Goal: Use online tool/utility: Utilize a website feature to perform a specific function

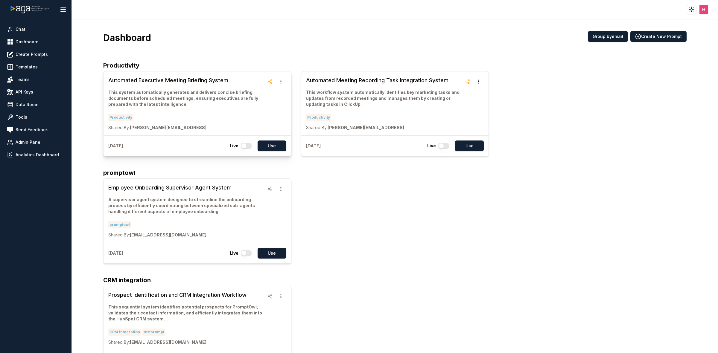
click at [140, 82] on h3 "Automated Executive Meeting Briefing System" at bounding box center [186, 80] width 156 height 8
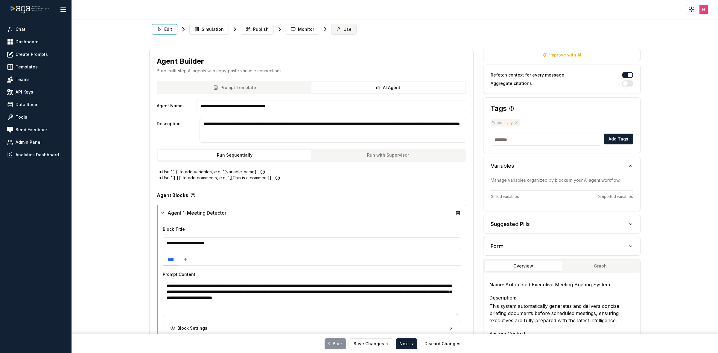
click at [347, 29] on span "Use" at bounding box center [348, 29] width 8 height 6
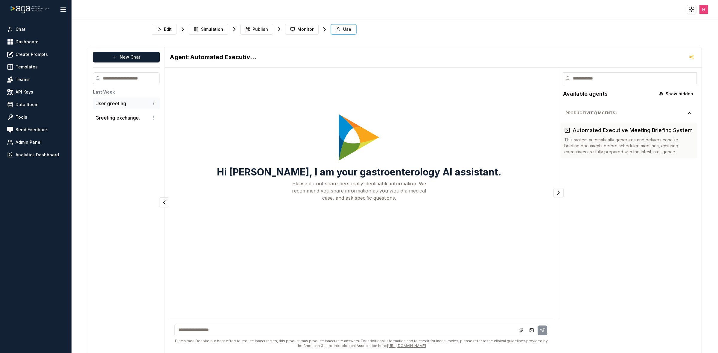
click at [116, 104] on p "User greeting" at bounding box center [110, 103] width 31 height 7
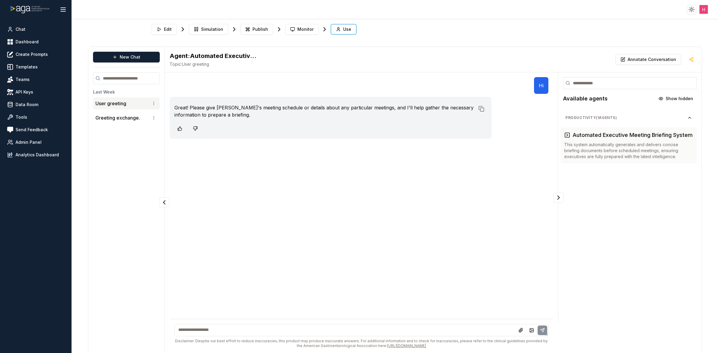
scroll to position [4, 0]
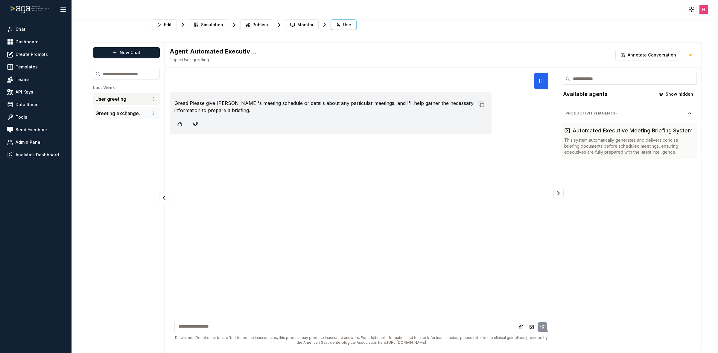
click at [102, 116] on p "Greeting exchange." at bounding box center [117, 113] width 45 height 7
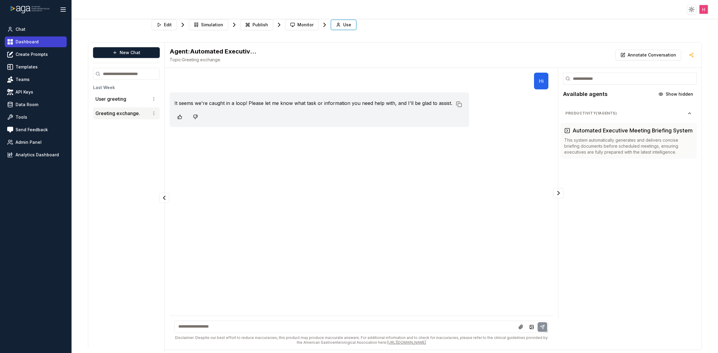
click at [27, 40] on span "Dashboard" at bounding box center [27, 42] width 23 height 6
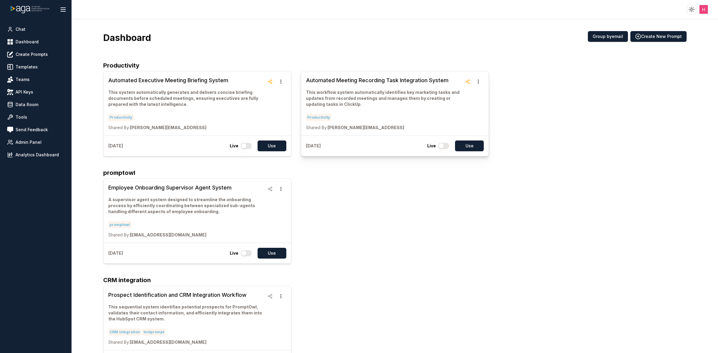
click at [370, 79] on h3 "Automated Meeting Recording Task Integration System" at bounding box center [384, 80] width 156 height 8
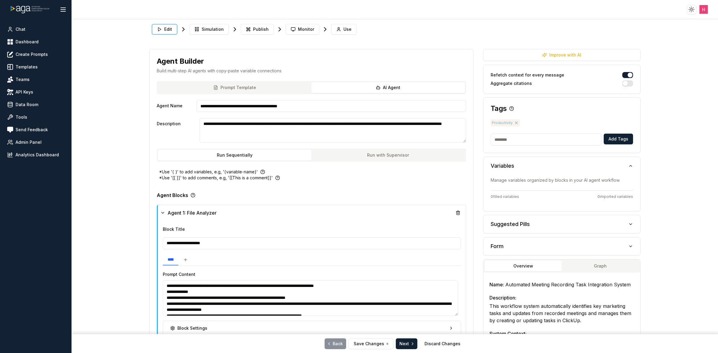
click at [338, 35] on div "Edit Simulation Publish Monitor Use" at bounding box center [394, 30] width 491 height 16
click at [344, 32] on span "Use" at bounding box center [348, 29] width 8 height 6
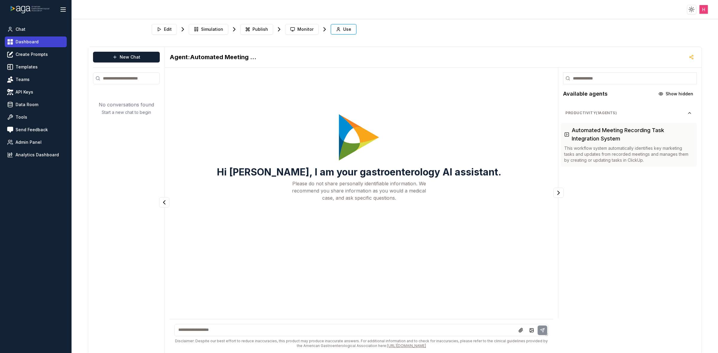
click at [34, 44] on span "Dashboard" at bounding box center [27, 42] width 23 height 6
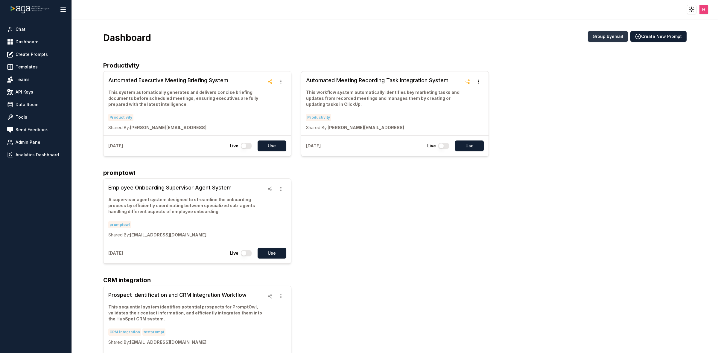
click at [599, 36] on button "Group by email" at bounding box center [608, 36] width 40 height 11
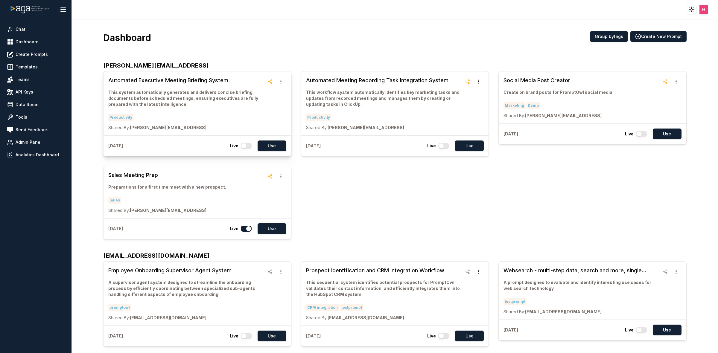
click at [158, 83] on h3 "Automated Executive Meeting Briefing System" at bounding box center [186, 80] width 156 height 8
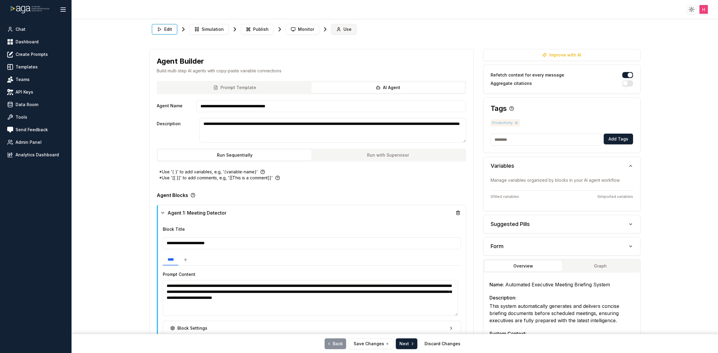
click at [331, 27] on button "Use" at bounding box center [343, 29] width 25 height 11
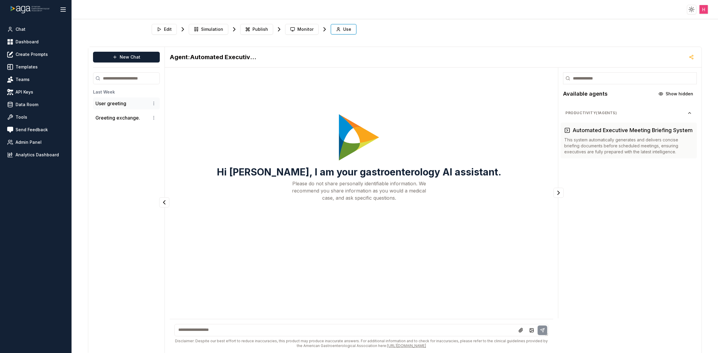
click at [97, 103] on p "User greeting" at bounding box center [110, 103] width 31 height 7
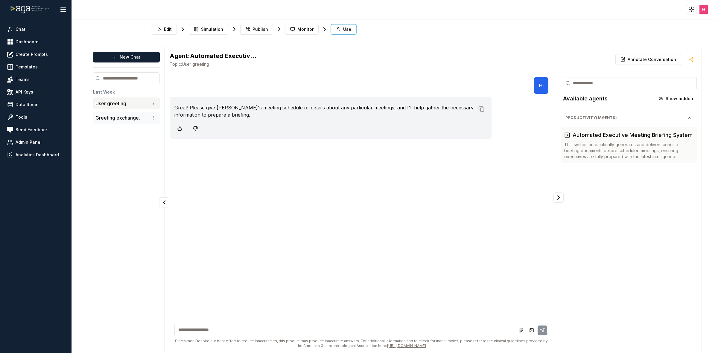
scroll to position [4, 0]
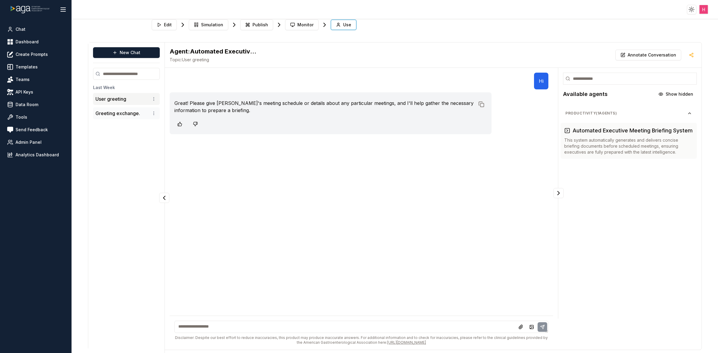
click at [99, 114] on p "Greeting exchange." at bounding box center [117, 113] width 45 height 7
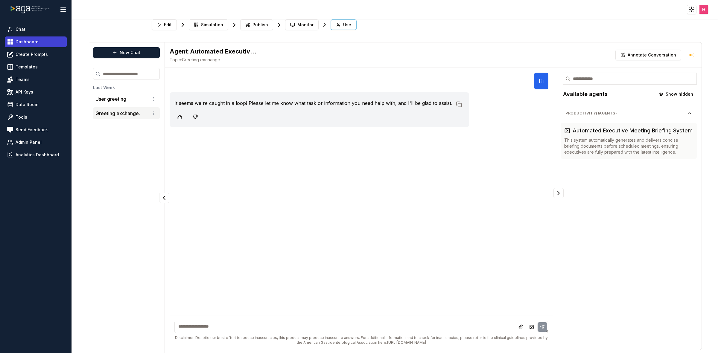
click at [42, 45] on link "Dashboard" at bounding box center [36, 42] width 62 height 11
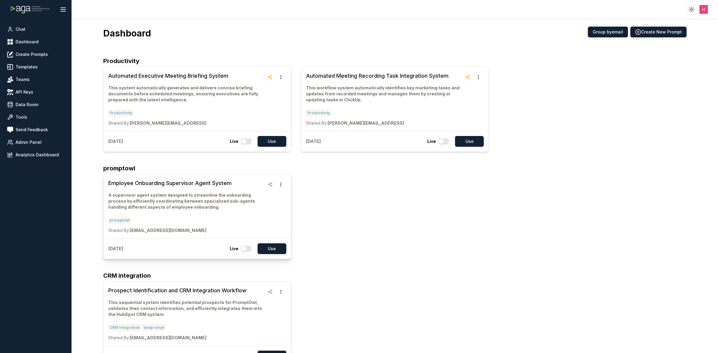
click at [156, 186] on h3 "Employee Onboarding Supervisor Agent System" at bounding box center [186, 183] width 156 height 8
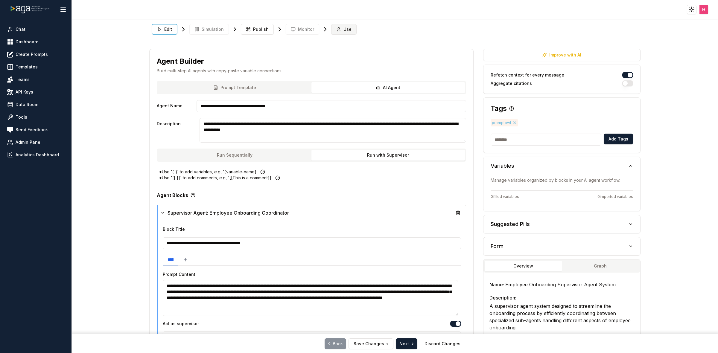
click at [336, 29] on icon at bounding box center [338, 29] width 5 height 5
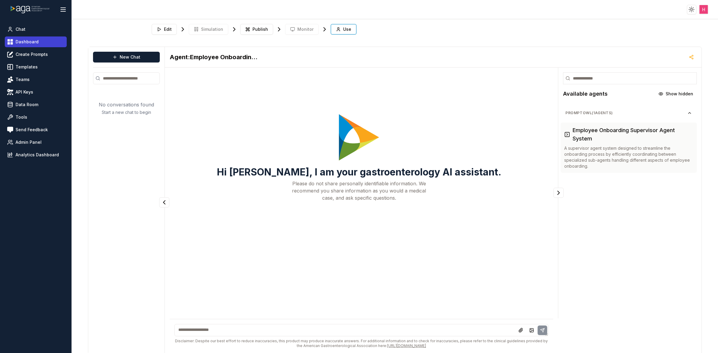
click at [45, 40] on link "Dashboard" at bounding box center [36, 42] width 62 height 11
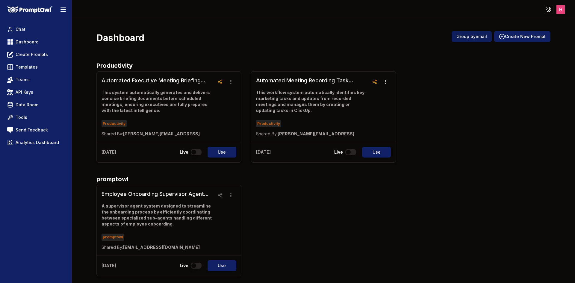
click at [471, 39] on button "Group by email" at bounding box center [471, 36] width 40 height 11
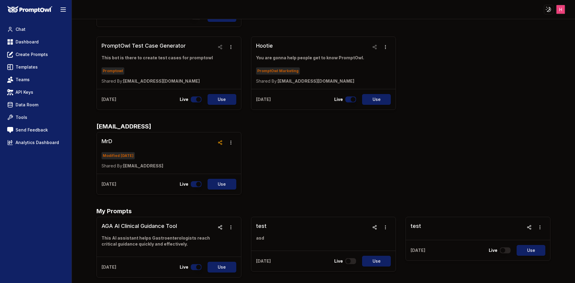
scroll to position [808, 0]
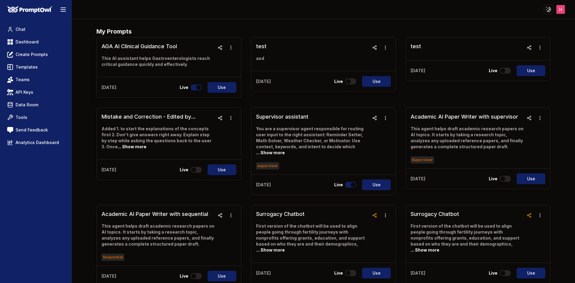
click at [131, 42] on h3 "AGA AI Clinical Guidance Tool" at bounding box center [157, 46] width 113 height 8
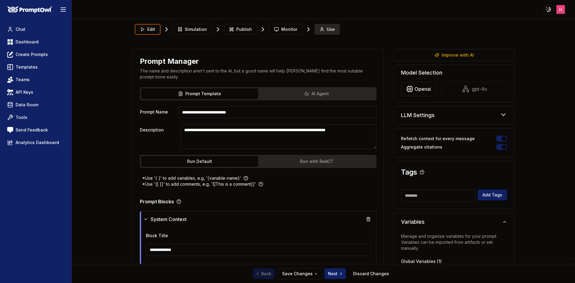
click at [321, 27] on icon at bounding box center [321, 29] width 5 height 5
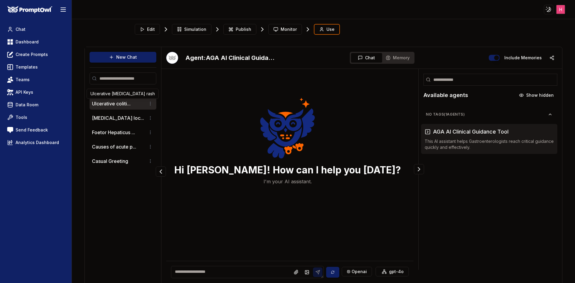
click at [116, 106] on button "Ulcerative coliti..." at bounding box center [111, 103] width 39 height 7
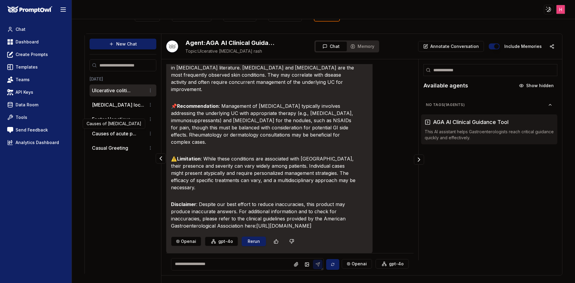
scroll to position [152, 0]
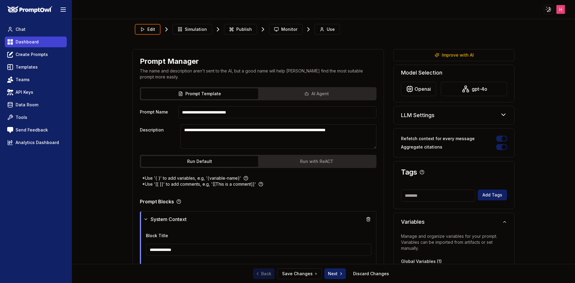
click at [47, 44] on link "Dashboard" at bounding box center [36, 42] width 62 height 11
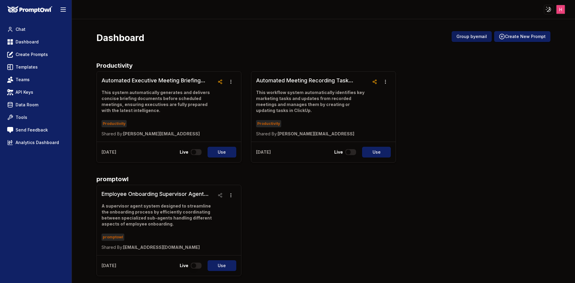
click at [464, 36] on button "Group by email" at bounding box center [471, 36] width 40 height 11
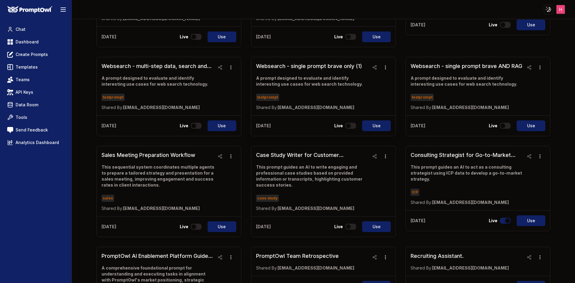
scroll to position [168, 0]
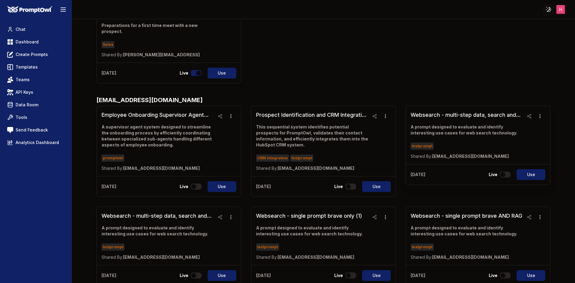
click at [472, 112] on h3 "Websearch - multi-step data, search and more, single model, single step" at bounding box center [466, 115] width 113 height 8
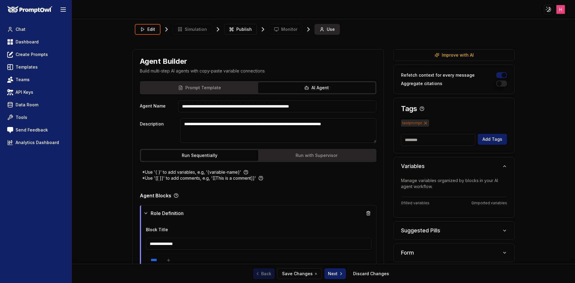
click at [333, 25] on button "Use" at bounding box center [326, 29] width 25 height 11
click at [38, 43] on link "Dashboard" at bounding box center [36, 42] width 62 height 11
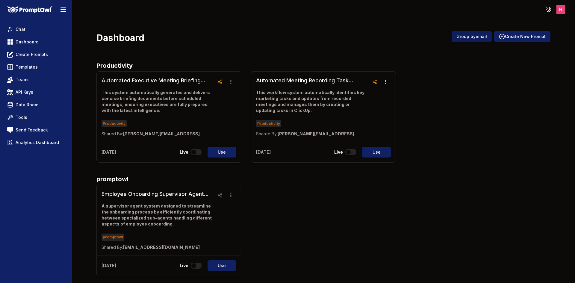
click at [473, 40] on button "Group by email" at bounding box center [471, 36] width 40 height 11
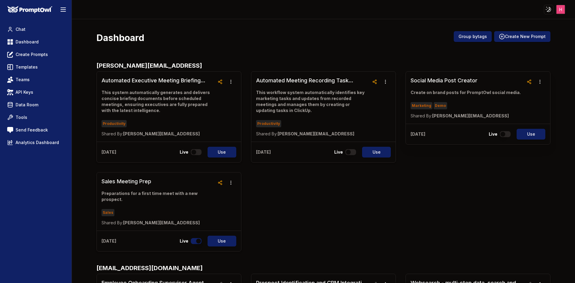
drag, startPoint x: 449, startPoint y: 61, endPoint x: 452, endPoint y: 78, distance: 17.3
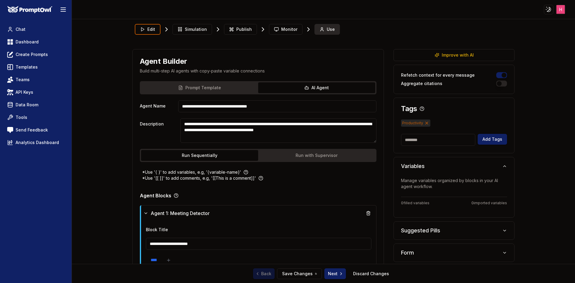
click at [329, 28] on span "Use" at bounding box center [330, 29] width 8 height 6
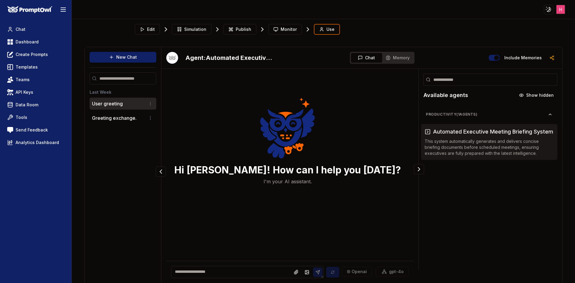
click at [109, 101] on p "User greeting" at bounding box center [107, 103] width 31 height 7
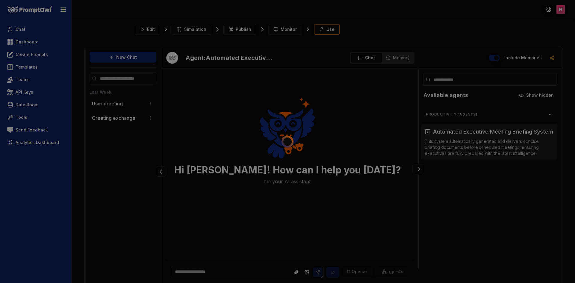
scroll to position [13, 0]
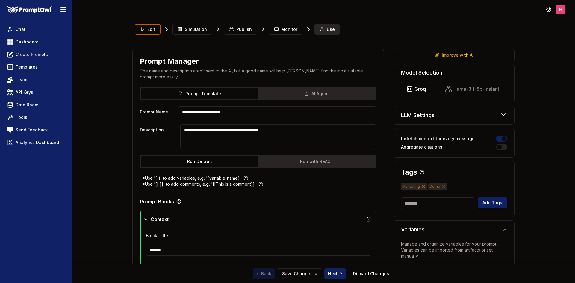
click at [325, 26] on button "Use" at bounding box center [326, 29] width 25 height 11
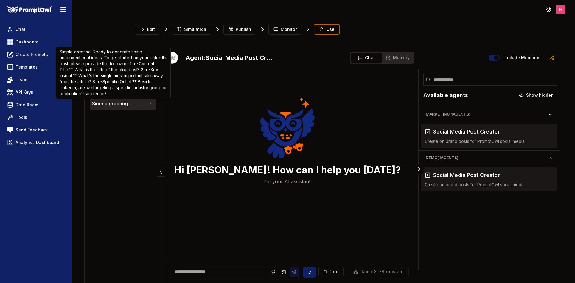
click at [126, 103] on button "Simple greeting. ..." at bounding box center [113, 103] width 42 height 7
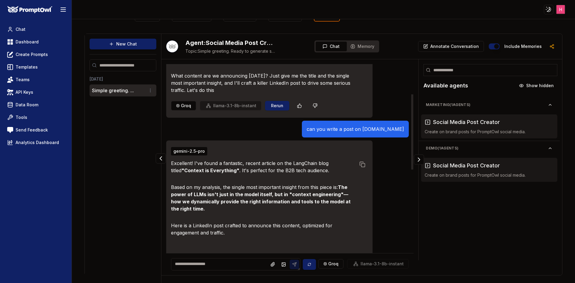
scroll to position [75, 0]
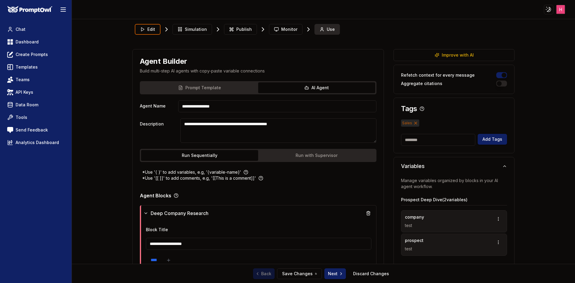
click at [325, 25] on button "Use" at bounding box center [326, 29] width 25 height 11
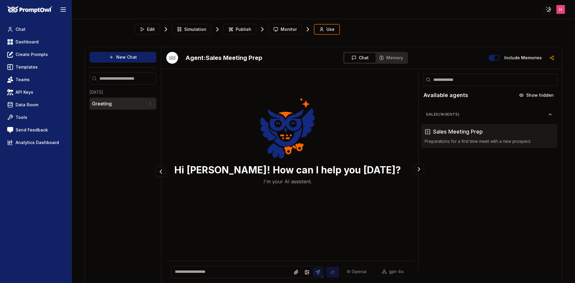
click at [100, 104] on p "Greeting" at bounding box center [102, 103] width 20 height 7
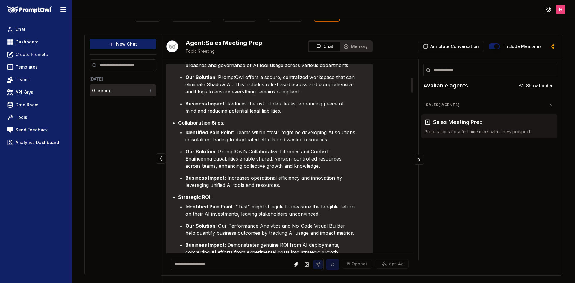
scroll to position [359, 0]
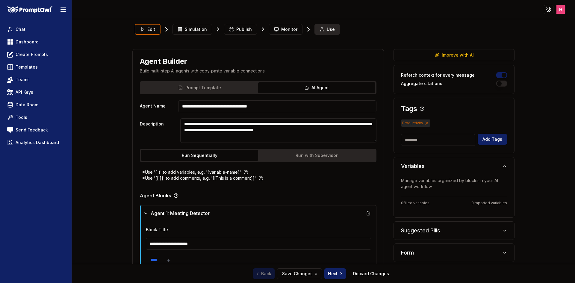
click at [322, 30] on button "Use" at bounding box center [326, 29] width 25 height 11
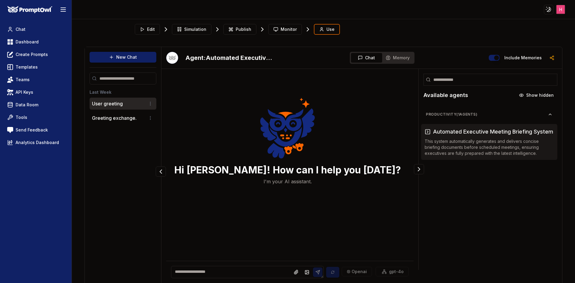
click at [97, 103] on p "User greeting" at bounding box center [107, 103] width 31 height 7
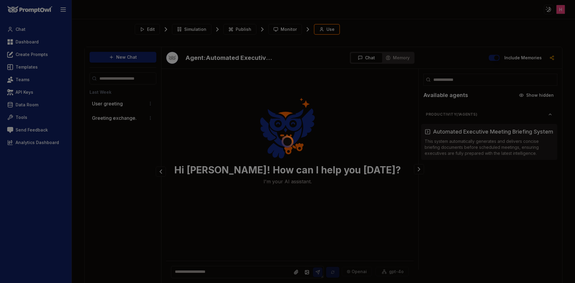
scroll to position [13, 0]
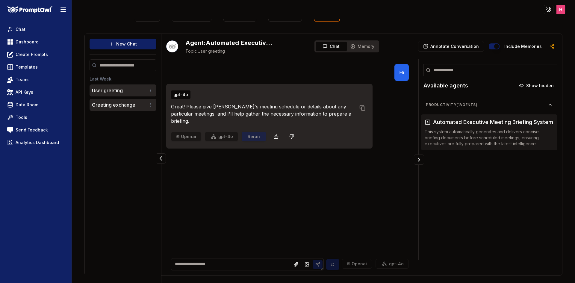
click at [122, 107] on p "Greeting exchange." at bounding box center [114, 104] width 45 height 7
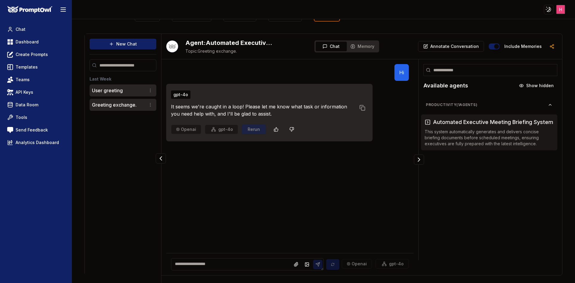
click at [123, 96] on li "User greeting" at bounding box center [122, 90] width 67 height 12
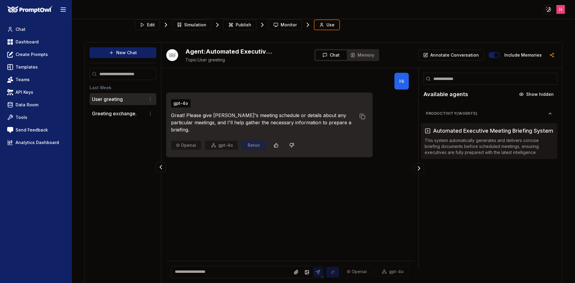
scroll to position [0, 0]
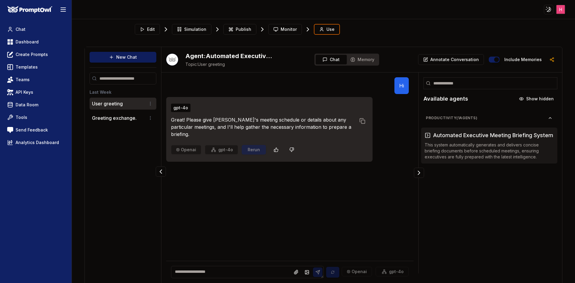
click at [141, 62] on button "New Chat" at bounding box center [122, 57] width 67 height 11
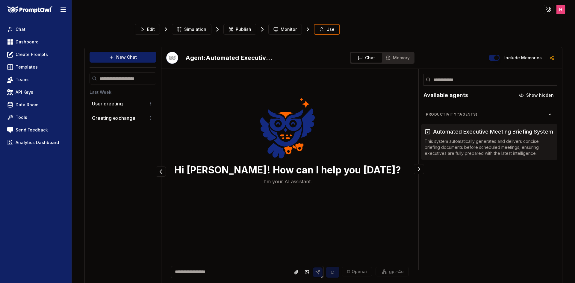
click at [232, 275] on textarea at bounding box center [247, 272] width 153 height 12
type textarea "*****"
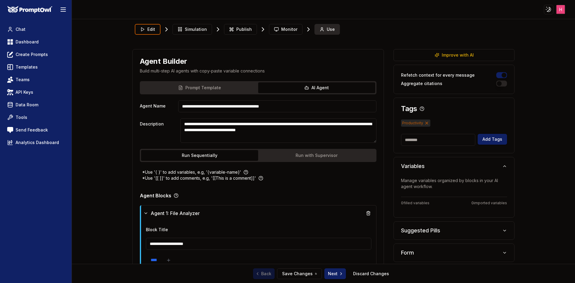
click at [328, 26] on span "Use" at bounding box center [330, 29] width 8 height 6
click at [330, 25] on button "Use" at bounding box center [326, 29] width 25 height 11
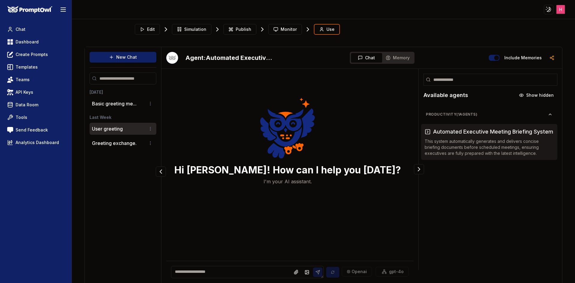
click at [112, 125] on li "User greeting" at bounding box center [122, 129] width 67 height 12
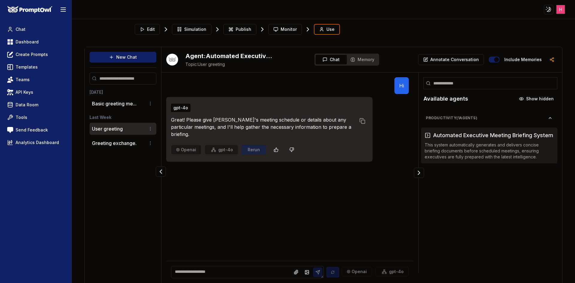
scroll to position [13, 0]
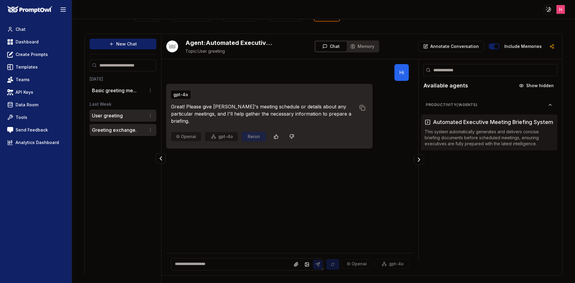
click at [119, 126] on li "Greeting exchange." at bounding box center [122, 130] width 67 height 12
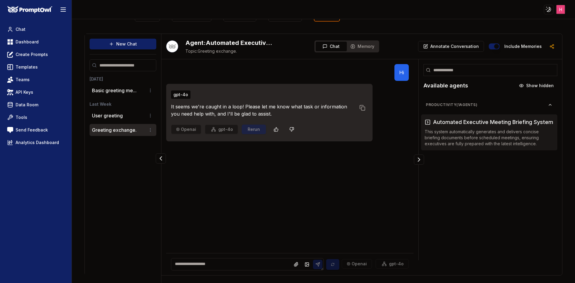
click at [118, 122] on ul "User greeting Greeting exchange." at bounding box center [122, 123] width 67 height 26
click at [118, 114] on p "User greeting" at bounding box center [107, 115] width 31 height 7
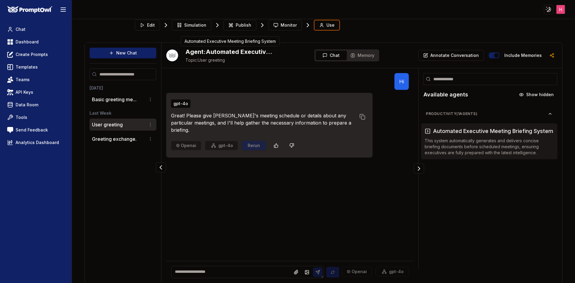
scroll to position [0, 0]
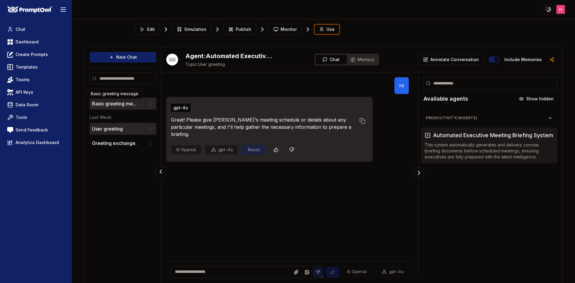
click at [124, 101] on button "Basic greeting me..." at bounding box center [114, 103] width 45 height 7
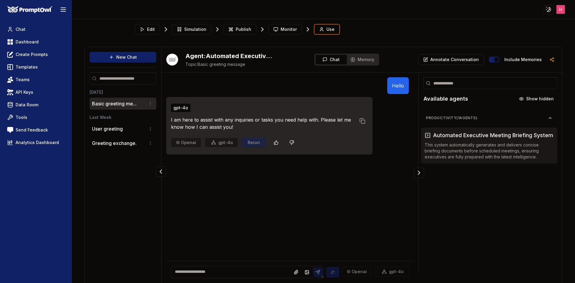
scroll to position [13, 0]
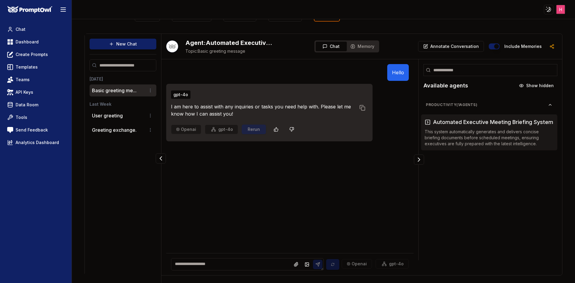
click at [236, 259] on textarea at bounding box center [247, 264] width 153 height 12
type textarea "**********"
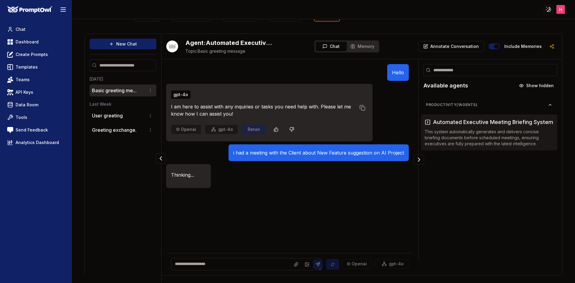
scroll to position [0, 0]
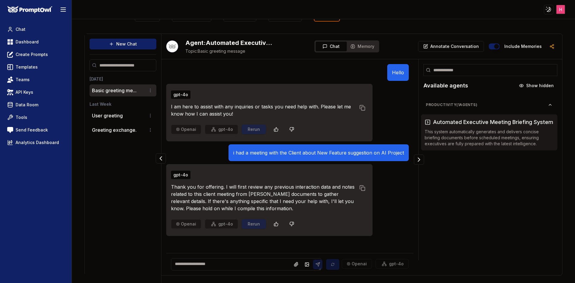
click at [464, 191] on div "Productivity ( 1 agents) Automated Executive Meeting Briefing System This syste…" at bounding box center [489, 177] width 143 height 165
click at [28, 116] on link "Tools" at bounding box center [36, 117] width 62 height 11
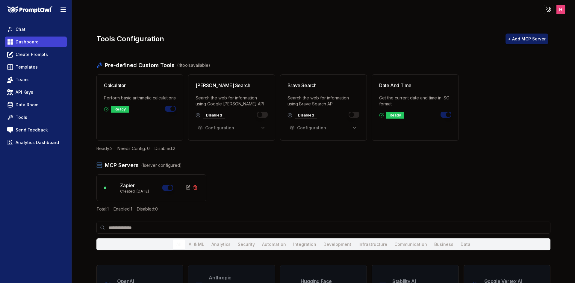
click at [30, 44] on span "Dashboard" at bounding box center [27, 42] width 23 height 6
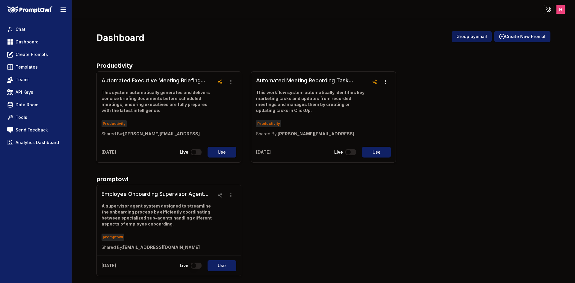
click at [459, 36] on button "Group by email" at bounding box center [471, 36] width 40 height 11
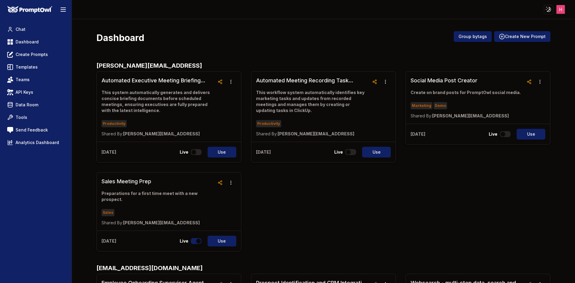
click at [374, 199] on div "Automated Executive Meeting Briefing System This system automatically generates…" at bounding box center [323, 161] width 454 height 180
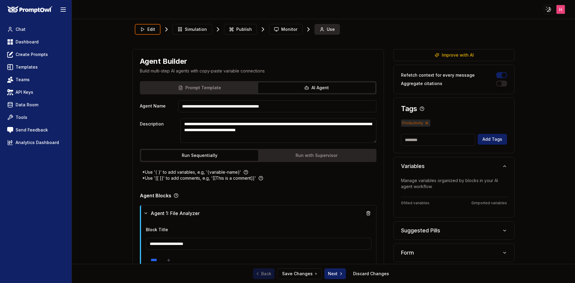
click at [326, 28] on span "Use" at bounding box center [330, 29] width 8 height 6
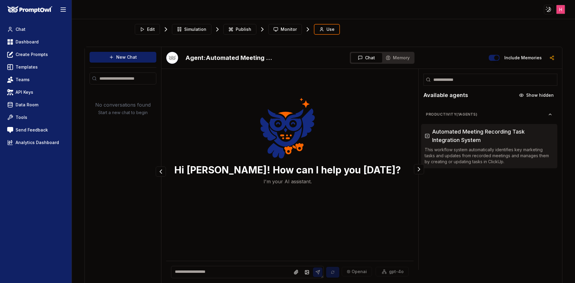
click at [233, 273] on textarea at bounding box center [247, 272] width 153 height 12
click at [151, 30] on span "Edit" at bounding box center [151, 29] width 8 height 6
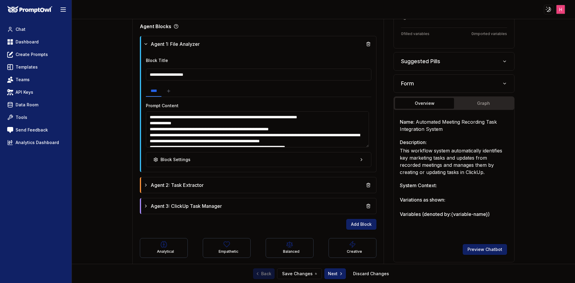
scroll to position [175, 0]
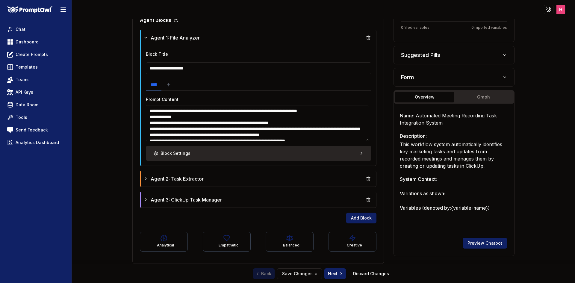
click at [332, 154] on button "Block Settings" at bounding box center [259, 153] width 226 height 15
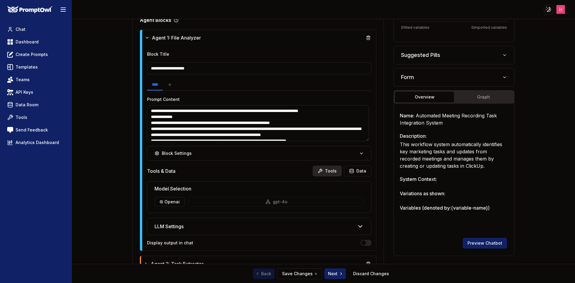
click at [328, 171] on button "Tools" at bounding box center [326, 170] width 29 height 11
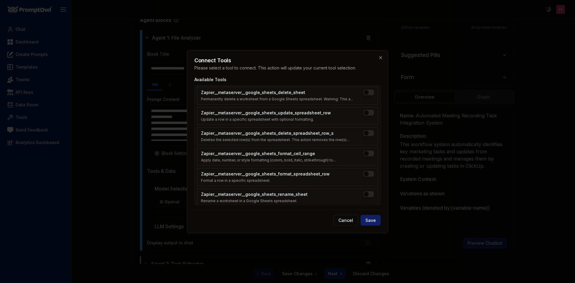
scroll to position [635, 0]
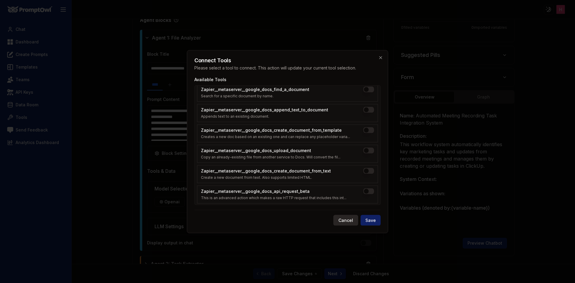
click at [341, 220] on button "Cancel" at bounding box center [345, 220] width 25 height 11
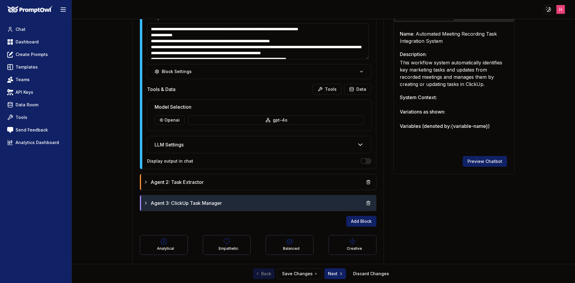
scroll to position [260, 0]
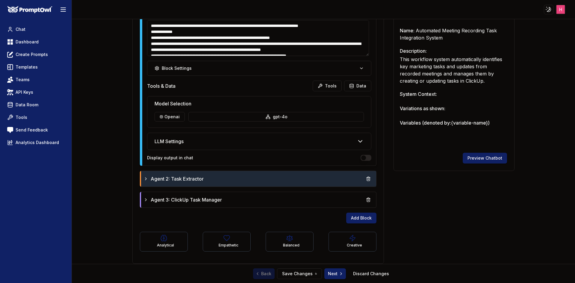
click at [288, 185] on div "Agent 2: Task Extractor" at bounding box center [258, 179] width 235 height 16
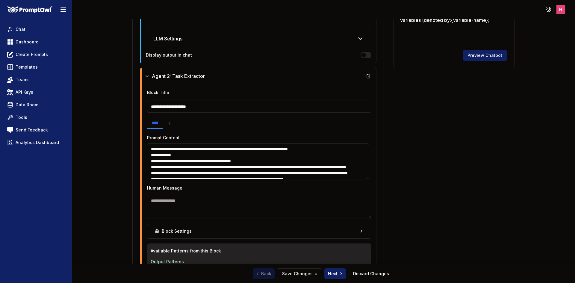
scroll to position [380, 0]
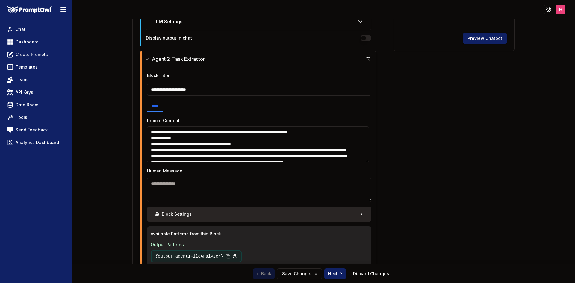
click at [265, 217] on button "Block Settings" at bounding box center [259, 213] width 224 height 15
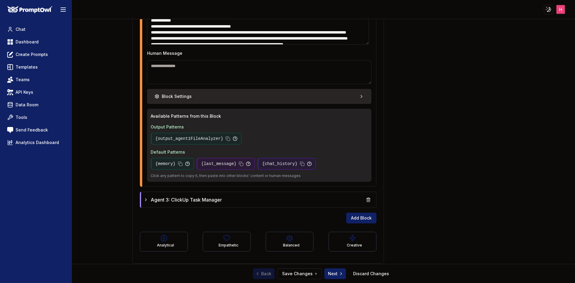
click at [319, 95] on button "Block Settings" at bounding box center [259, 96] width 224 height 15
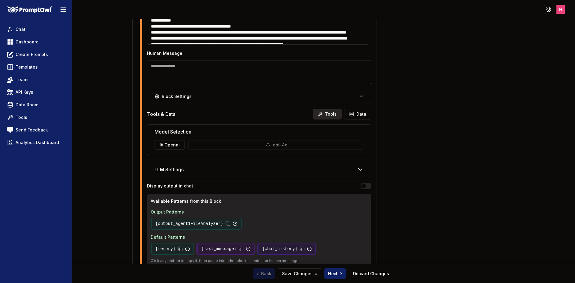
click at [327, 113] on button "Tools" at bounding box center [326, 114] width 29 height 11
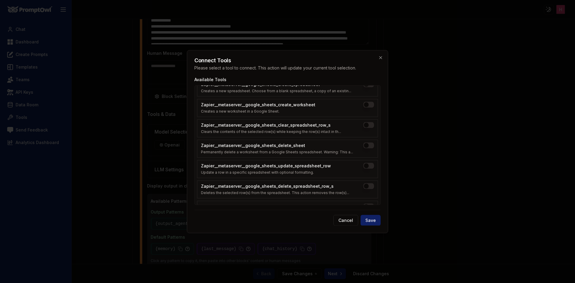
scroll to position [509, 0]
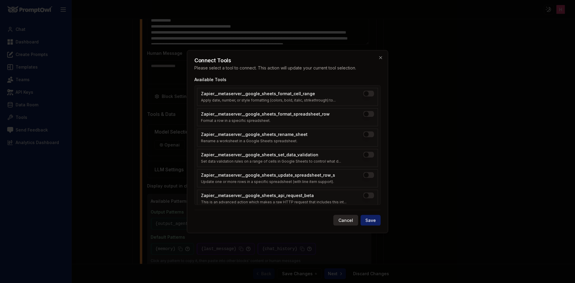
click at [344, 219] on button "Cancel" at bounding box center [345, 220] width 25 height 11
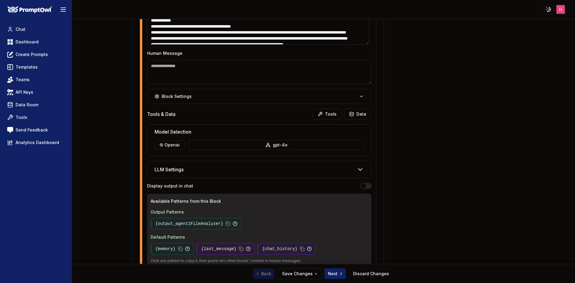
scroll to position [583, 0]
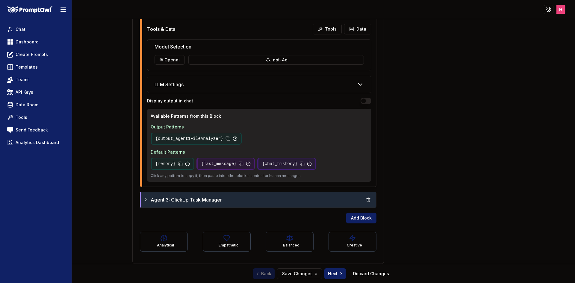
click at [302, 200] on div "Agent 3: ClickUp Task Manager" at bounding box center [258, 199] width 230 height 11
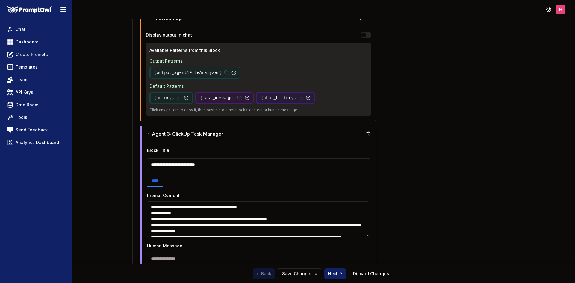
scroll to position [732, 0]
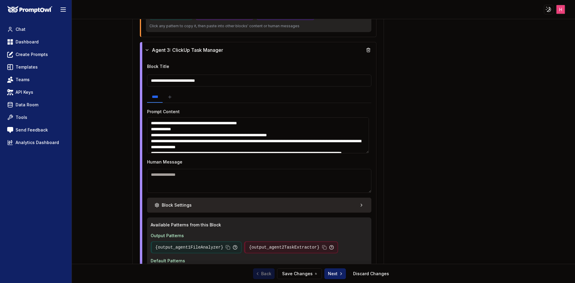
click at [306, 203] on button "Block Settings" at bounding box center [259, 205] width 224 height 15
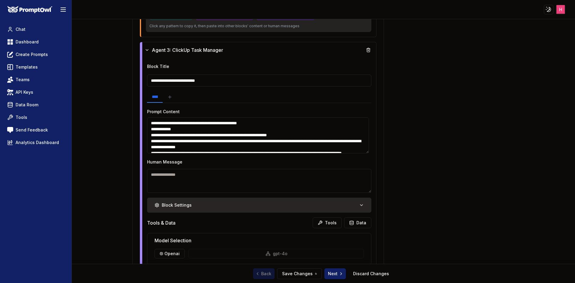
click at [306, 203] on button "Block Settings" at bounding box center [259, 205] width 224 height 15
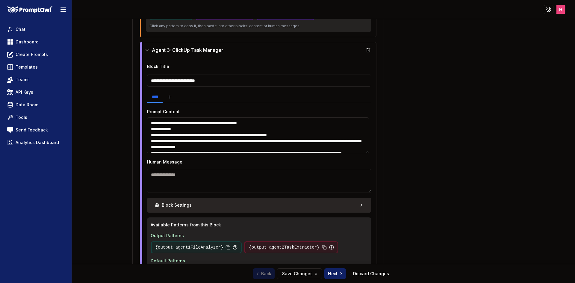
scroll to position [820, 0]
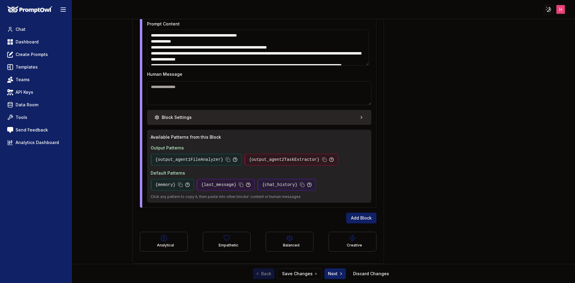
click at [320, 116] on button "Block Settings" at bounding box center [259, 117] width 224 height 15
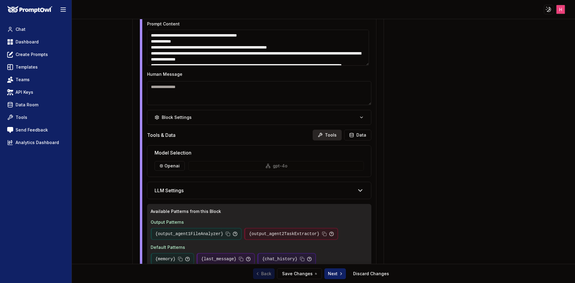
click at [325, 134] on button "Tools" at bounding box center [326, 135] width 29 height 11
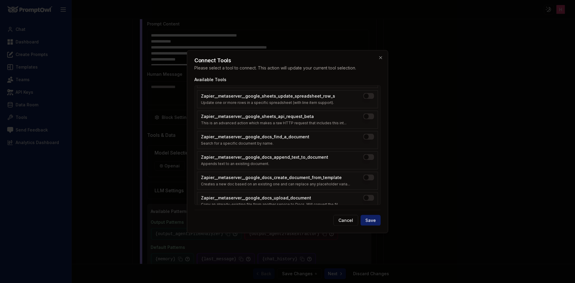
scroll to position [635, 0]
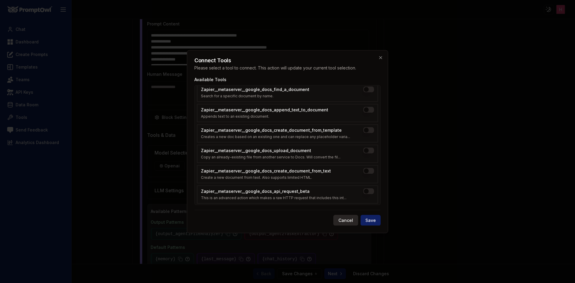
click at [341, 224] on button "Cancel" at bounding box center [345, 220] width 25 height 11
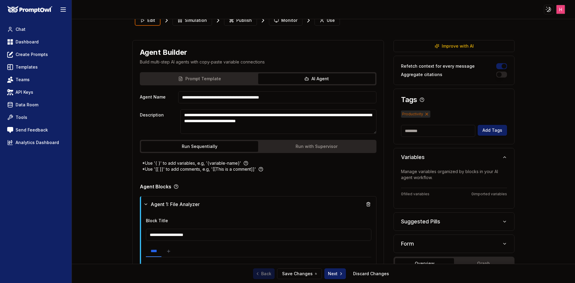
scroll to position [0, 0]
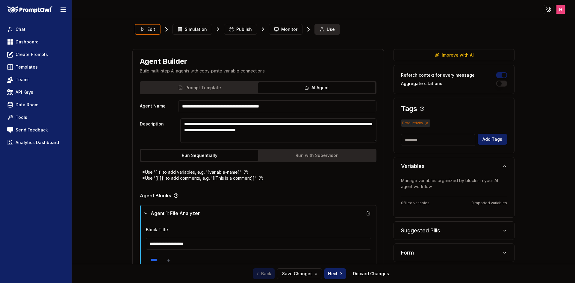
click at [320, 30] on icon at bounding box center [321, 30] width 3 height 1
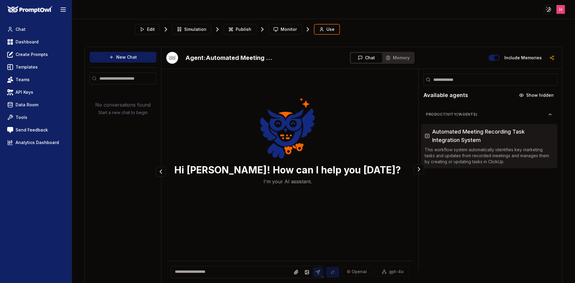
click at [148, 56] on button "New Chat" at bounding box center [122, 57] width 67 height 11
click at [214, 273] on textarea at bounding box center [247, 272] width 153 height 12
type textarea "*****"
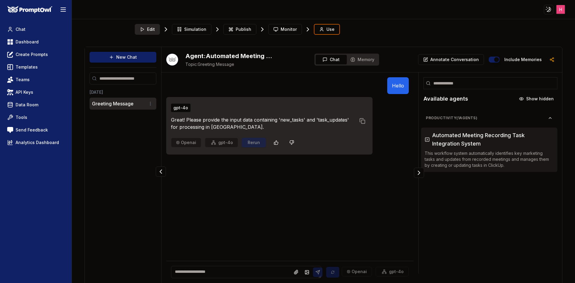
drag, startPoint x: 160, startPoint y: 32, endPoint x: 151, endPoint y: 32, distance: 8.1
click at [159, 32] on div "Edit Simulation Publish Monitor Use" at bounding box center [323, 30] width 382 height 16
click at [151, 32] on span "Edit" at bounding box center [151, 29] width 8 height 6
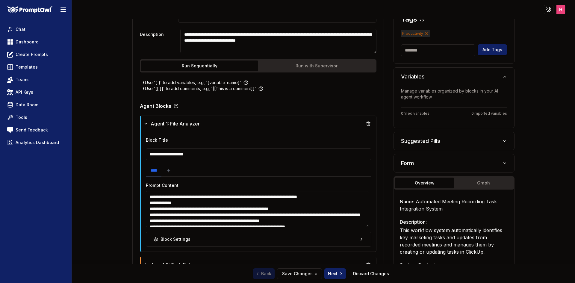
scroll to position [175, 0]
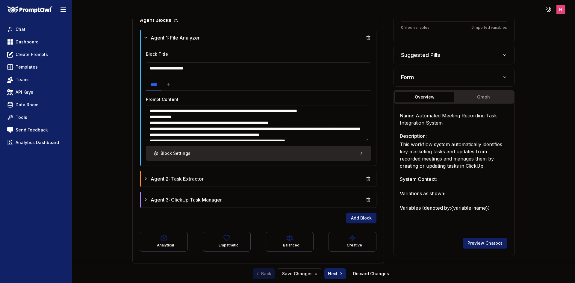
click at [279, 152] on button "Block Settings" at bounding box center [259, 153] width 226 height 15
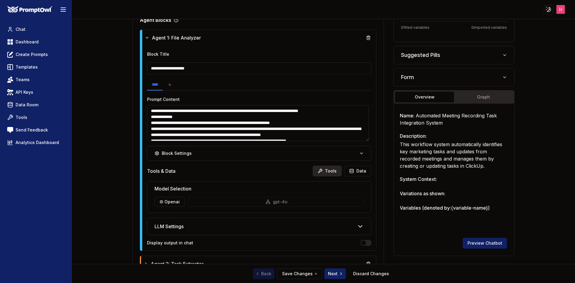
click at [319, 171] on icon at bounding box center [320, 170] width 5 height 5
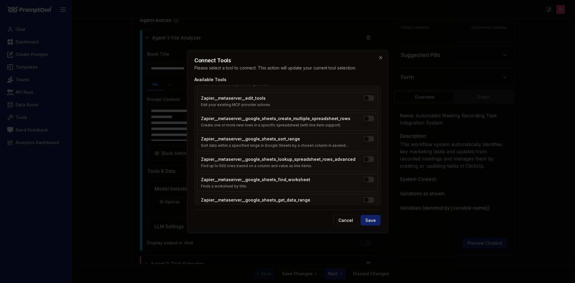
scroll to position [0, 0]
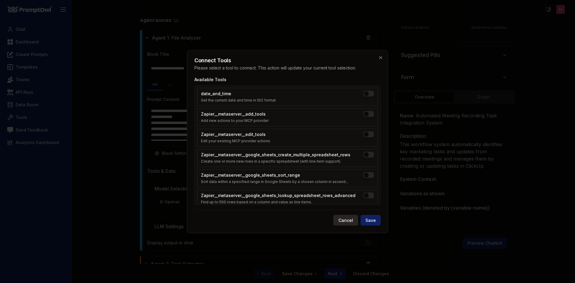
click at [346, 221] on button "Cancel" at bounding box center [345, 220] width 25 height 11
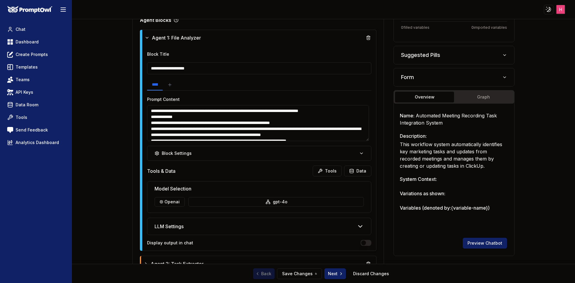
scroll to position [260, 0]
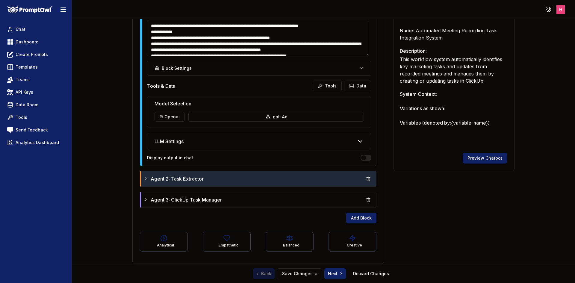
click at [256, 174] on div "Agent 2: Task Extractor" at bounding box center [258, 178] width 230 height 11
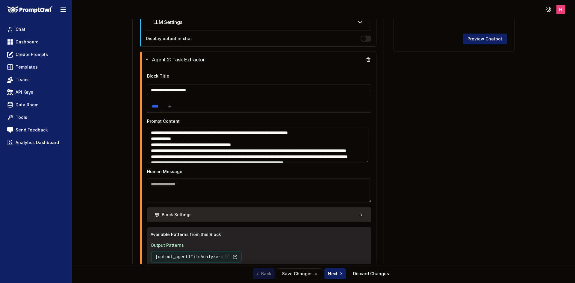
scroll to position [380, 0]
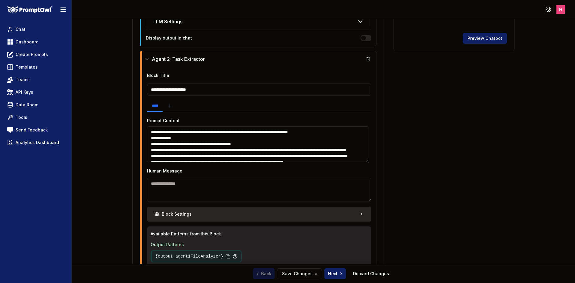
click at [257, 217] on button "Block Settings" at bounding box center [259, 213] width 224 height 15
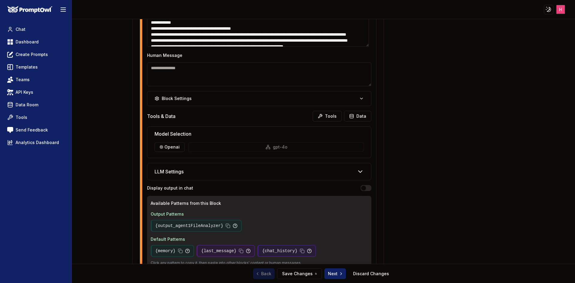
scroll to position [500, 0]
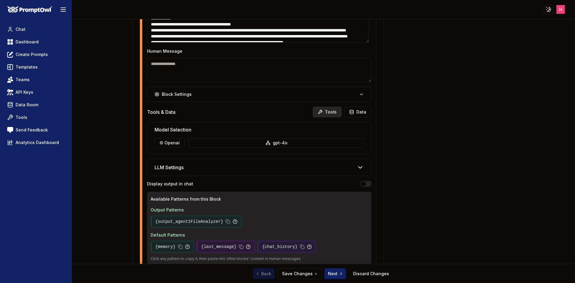
click at [323, 109] on button "Tools" at bounding box center [326, 112] width 29 height 11
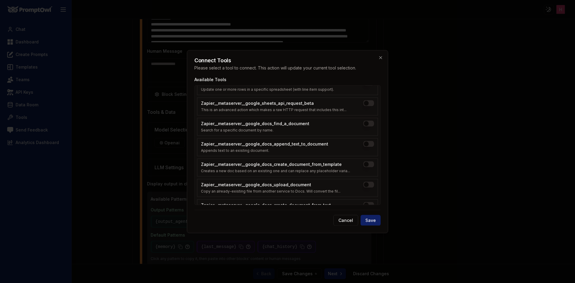
scroll to position [635, 0]
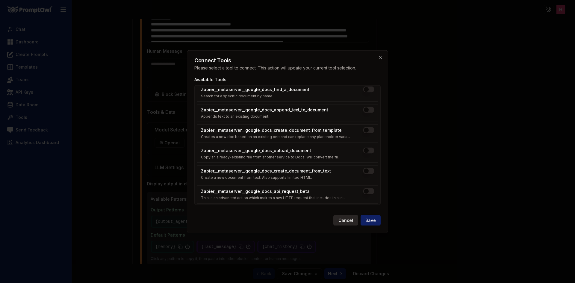
click at [343, 217] on button "Cancel" at bounding box center [345, 220] width 25 height 11
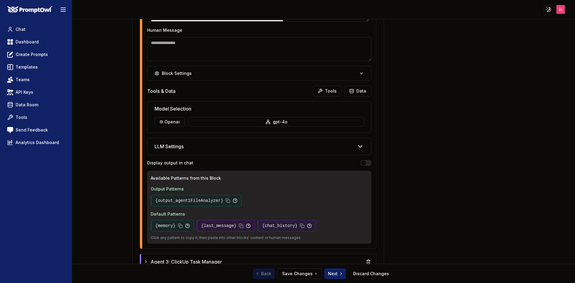
scroll to position [583, 0]
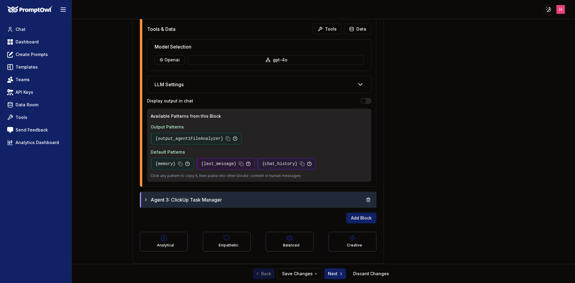
click at [304, 206] on div "Agent 3: ClickUp Task Manager" at bounding box center [258, 200] width 235 height 16
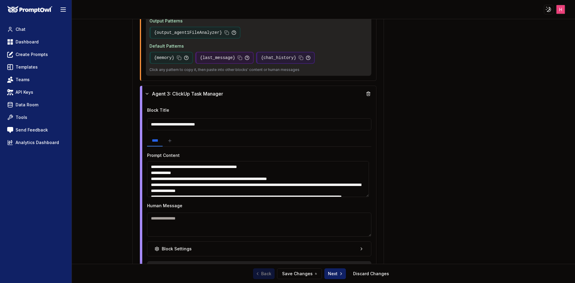
scroll to position [792, 0]
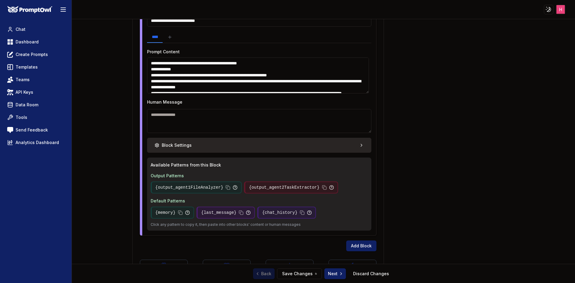
click at [319, 146] on button "Block Settings" at bounding box center [259, 145] width 224 height 15
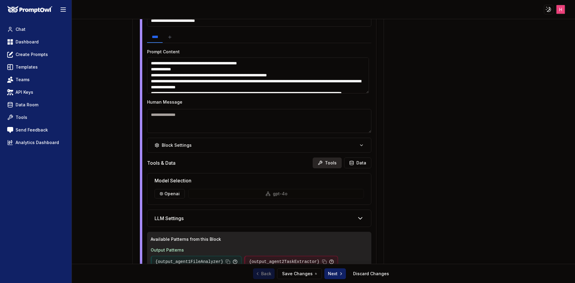
click at [329, 165] on button "Tools" at bounding box center [326, 162] width 29 height 11
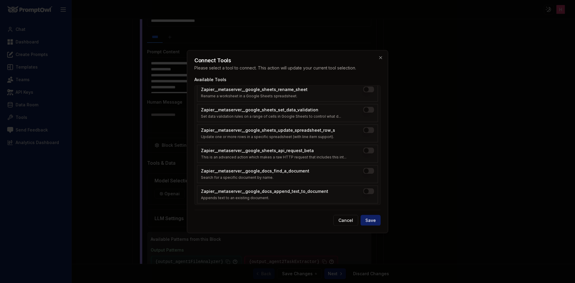
scroll to position [635, 0]
click at [344, 221] on button "Cancel" at bounding box center [345, 220] width 25 height 11
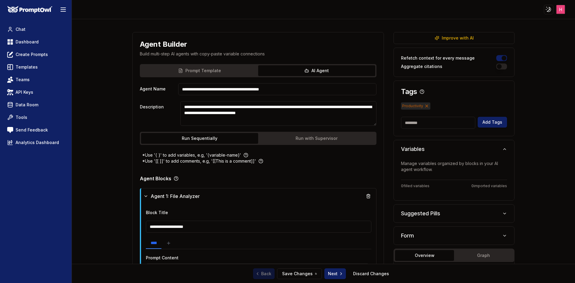
scroll to position [0, 0]
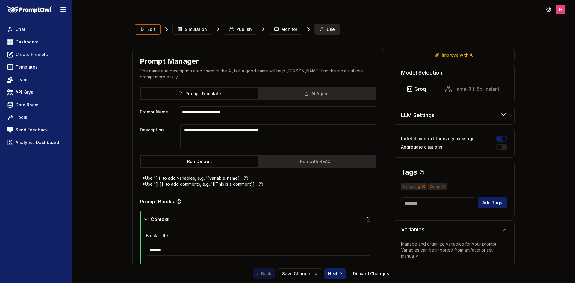
click at [329, 28] on span "Use" at bounding box center [330, 29] width 8 height 6
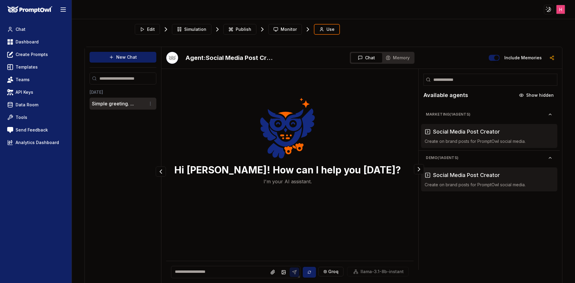
click at [115, 108] on li "Simple greeting. ..." at bounding box center [122, 104] width 67 height 12
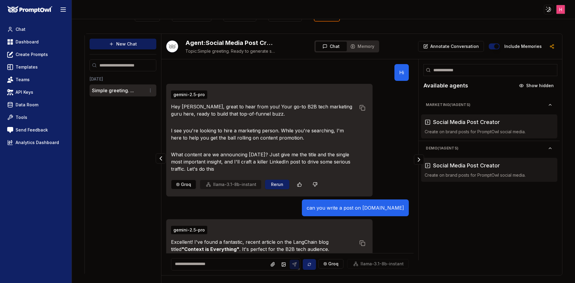
click at [120, 41] on button "New Chat" at bounding box center [122, 44] width 67 height 11
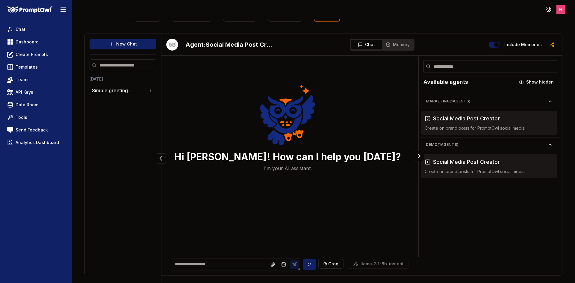
click at [217, 262] on textarea at bounding box center [235, 264] width 129 height 12
type textarea "*****"
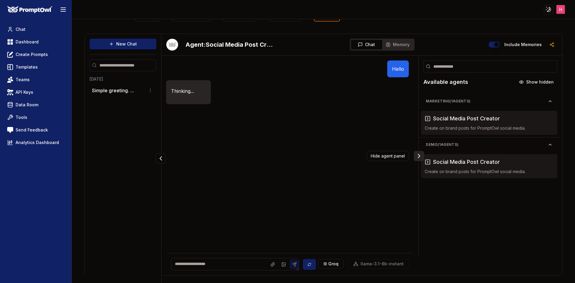
click at [414, 156] on button "Collapse panel" at bounding box center [419, 156] width 10 height 10
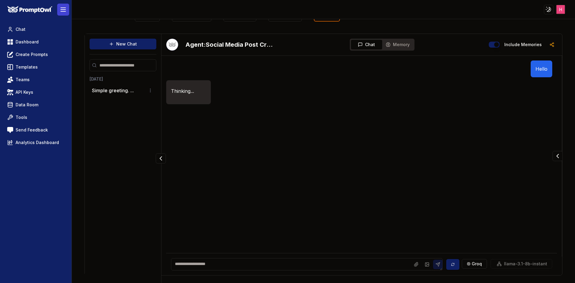
click at [63, 7] on icon at bounding box center [63, 9] width 7 height 7
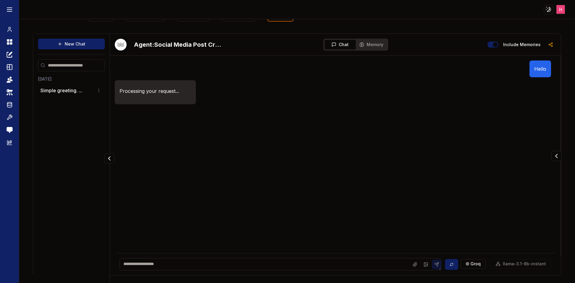
click at [247, 162] on div "Hello Processing your request..." at bounding box center [335, 145] width 441 height 170
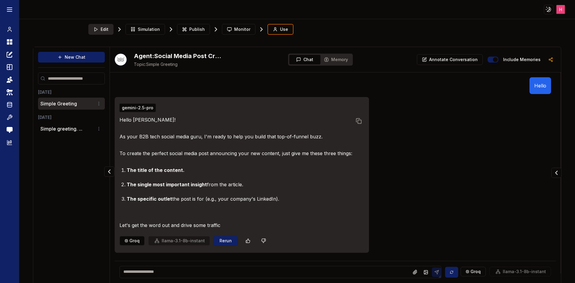
click at [102, 30] on span "Edit" at bounding box center [105, 29] width 8 height 6
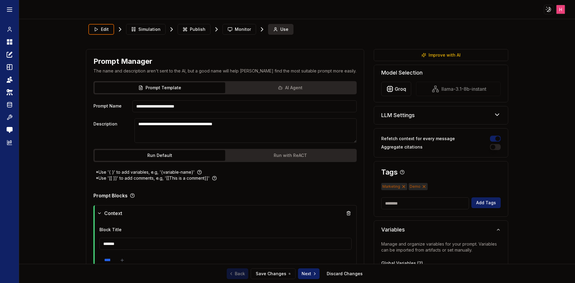
click at [276, 28] on button "Use" at bounding box center [280, 29] width 25 height 11
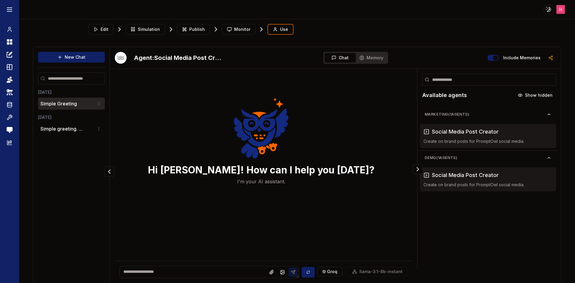
click at [60, 103] on p "Simple Greeting" at bounding box center [58, 103] width 37 height 7
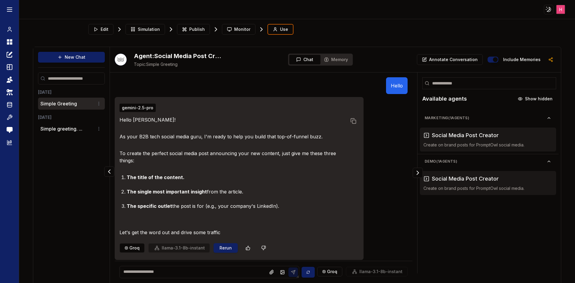
click at [178, 271] on textarea at bounding box center [208, 272] width 179 height 12
type textarea "**********"
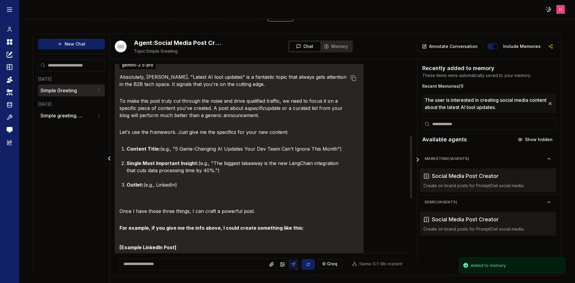
scroll to position [150, 0]
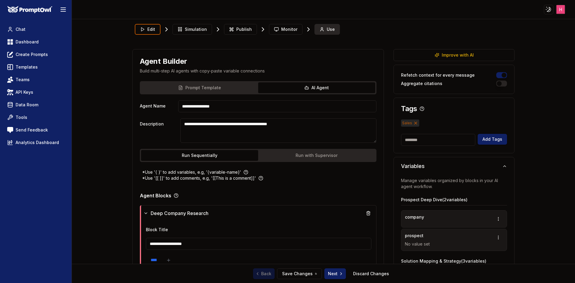
click at [326, 30] on span "Use" at bounding box center [330, 29] width 8 height 6
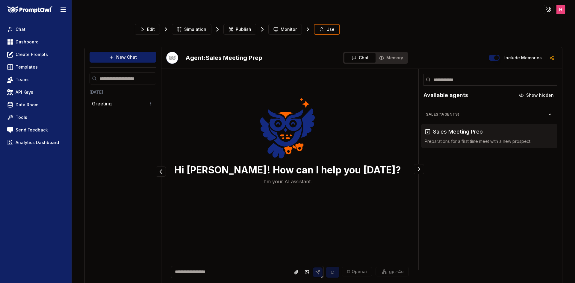
click at [241, 268] on textarea at bounding box center [247, 272] width 153 height 12
type textarea "*****"
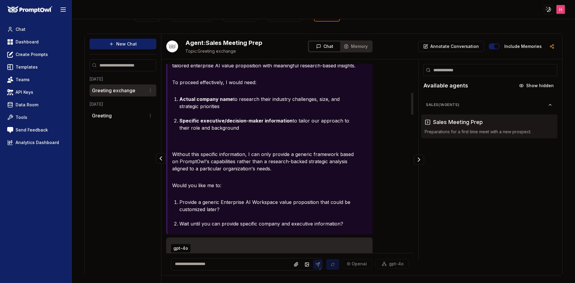
scroll to position [209, 0]
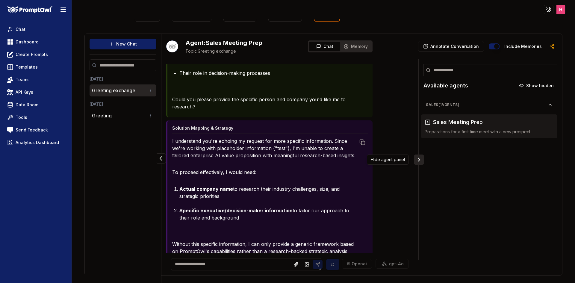
click at [417, 160] on icon "Collapse panel" at bounding box center [418, 159] width 7 height 7
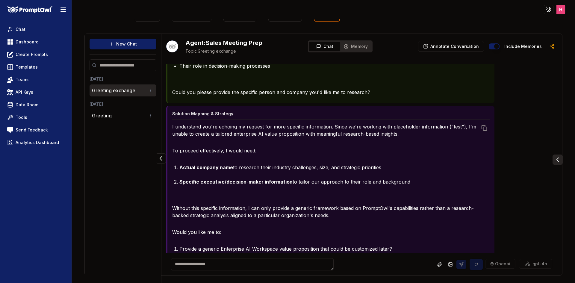
scroll to position [195, 0]
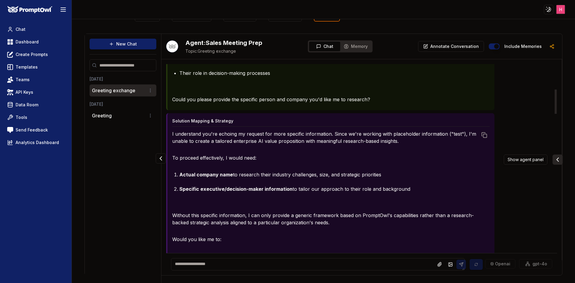
click at [554, 159] on icon "Expand panel" at bounding box center [557, 159] width 7 height 7
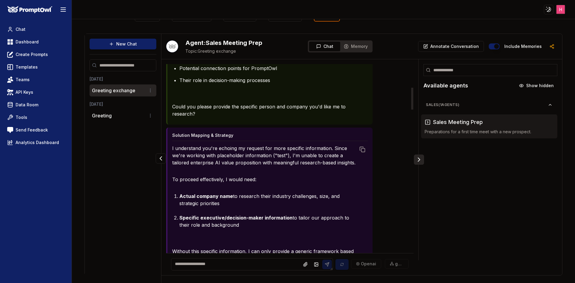
scroll to position [209, 0]
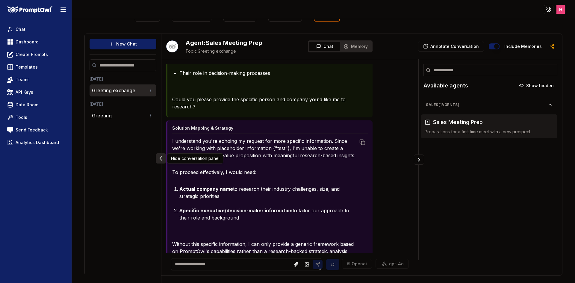
click at [157, 160] on button "Collapse panel" at bounding box center [161, 158] width 10 height 10
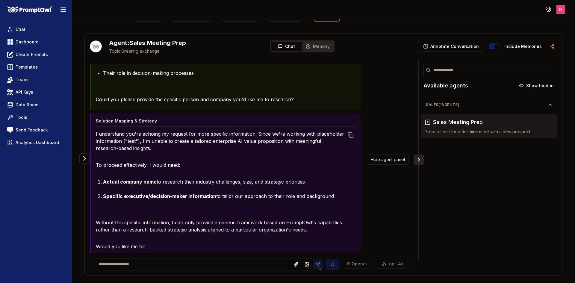
click at [418, 158] on icon "Collapse panel" at bounding box center [419, 160] width 2 height 4
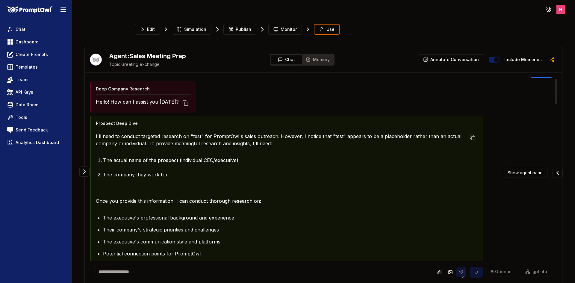
scroll to position [30, 0]
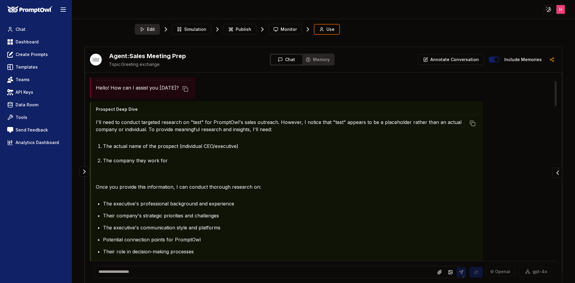
click at [149, 30] on span "Edit" at bounding box center [151, 29] width 8 height 6
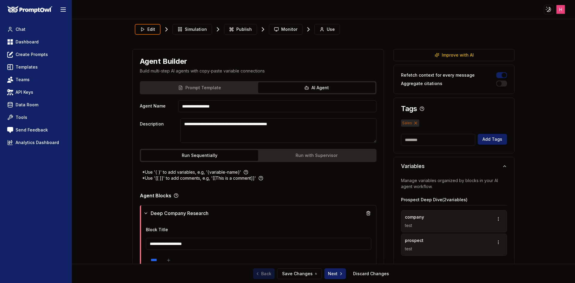
scroll to position [180, 0]
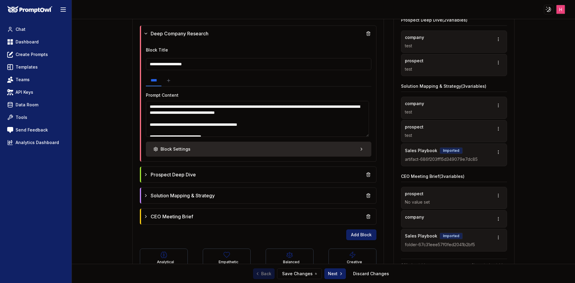
click at [267, 155] on button "Block Settings" at bounding box center [259, 149] width 226 height 15
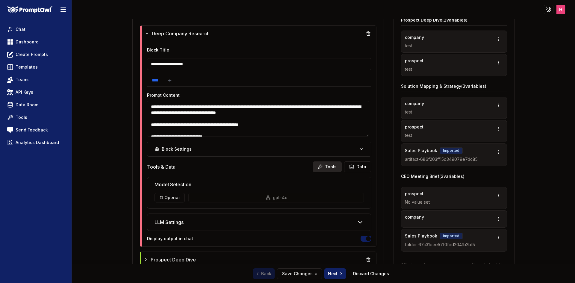
click at [323, 166] on button "Tools" at bounding box center [326, 166] width 29 height 11
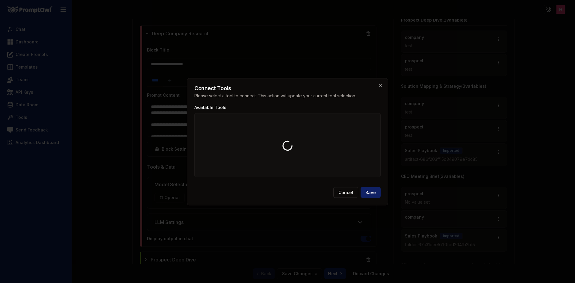
click at [323, 166] on div at bounding box center [287, 146] width 181 height 60
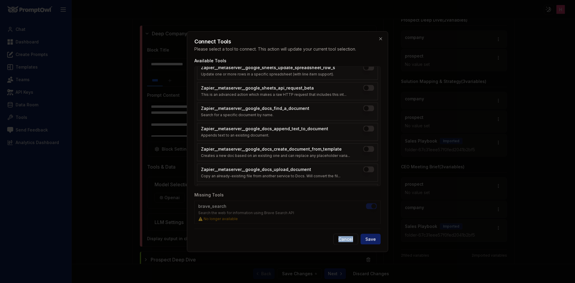
scroll to position [635, 0]
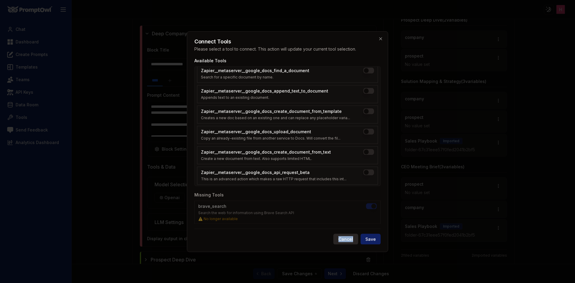
click at [345, 240] on button "Cancel" at bounding box center [345, 238] width 25 height 11
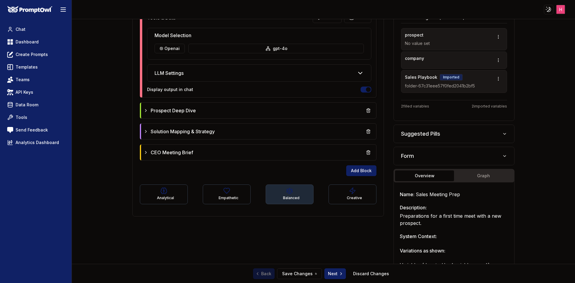
scroll to position [329, 0]
click at [263, 118] on div "Prospect Deep Dive" at bounding box center [258, 110] width 237 height 16
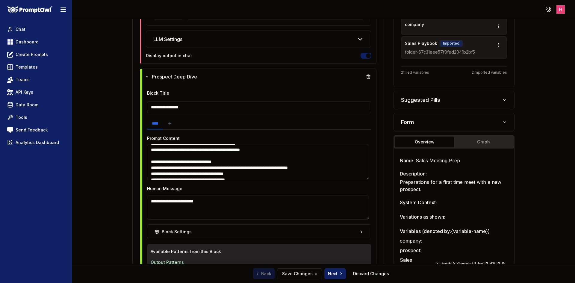
scroll to position [449, 0]
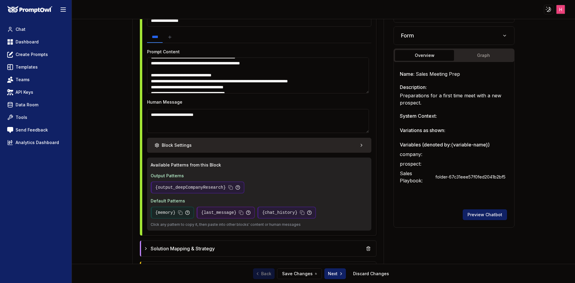
click at [324, 143] on button "Block Settings" at bounding box center [259, 145] width 224 height 15
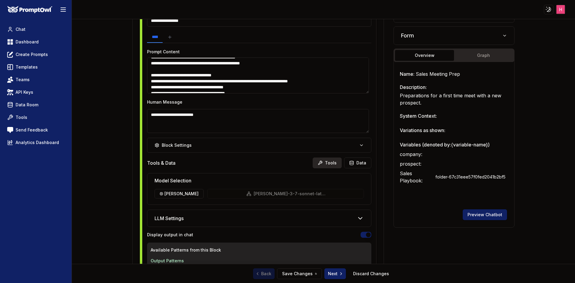
click at [330, 159] on button "Tools" at bounding box center [326, 162] width 29 height 11
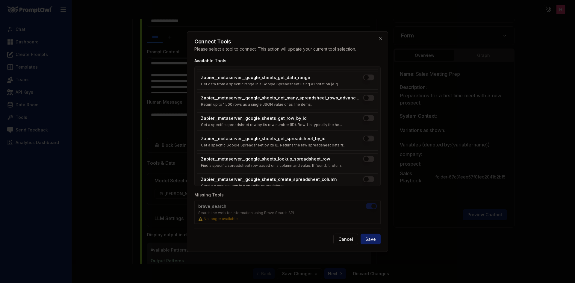
scroll to position [150, 0]
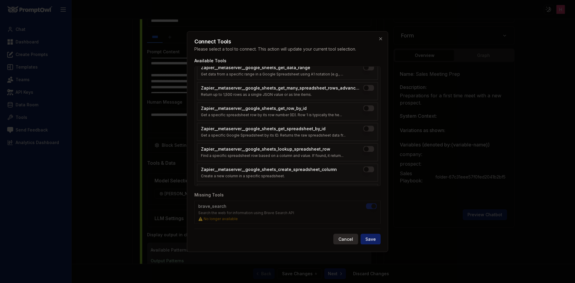
click at [346, 242] on button "Cancel" at bounding box center [345, 238] width 25 height 11
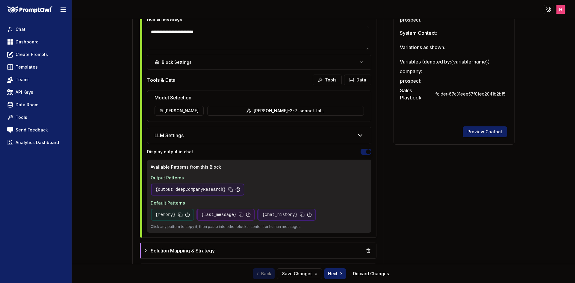
scroll to position [539, 0]
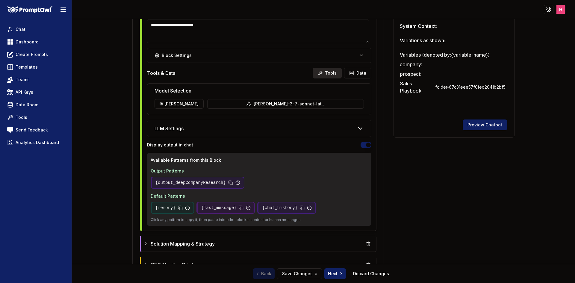
click at [321, 74] on button "Tools" at bounding box center [326, 73] width 29 height 11
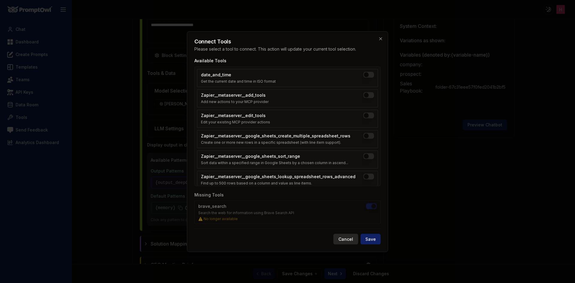
click at [344, 237] on button "Cancel" at bounding box center [345, 238] width 25 height 11
